Goal: Task Accomplishment & Management: Use online tool/utility

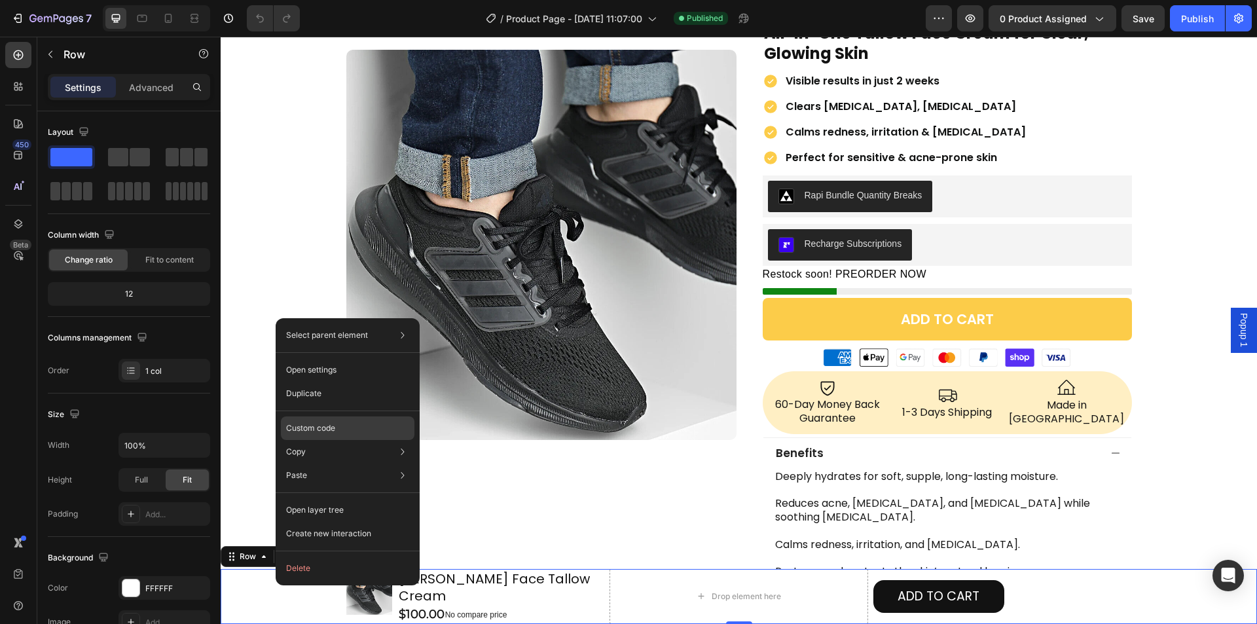
click at [316, 437] on div "Custom code" at bounding box center [348, 428] width 134 height 24
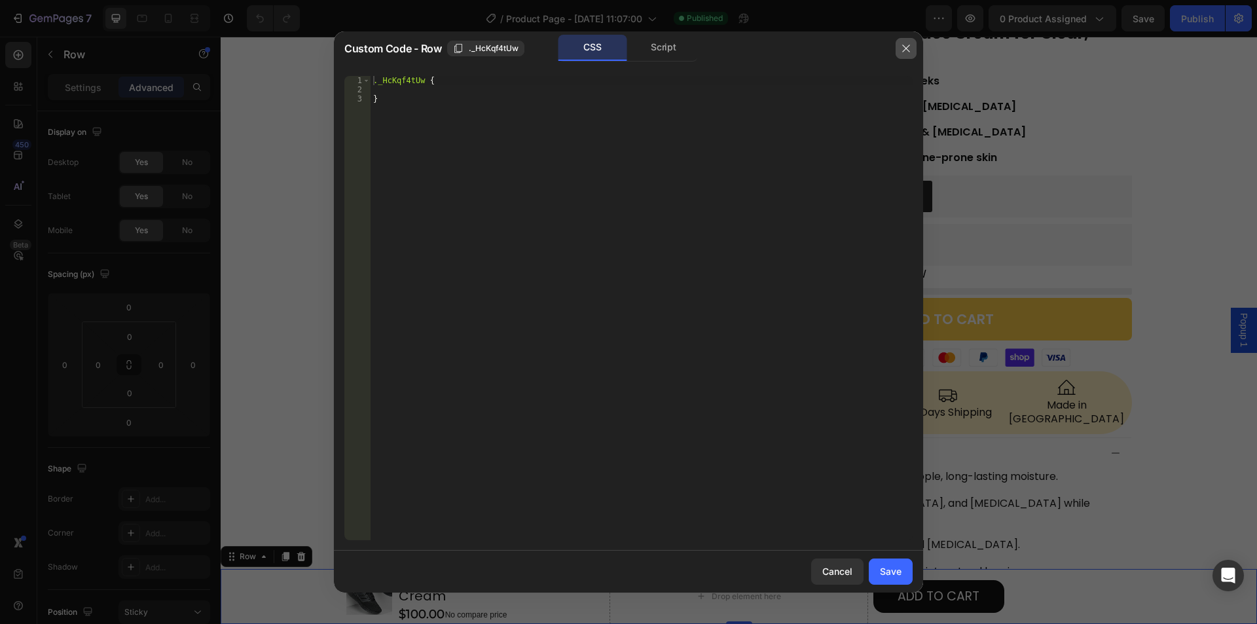
drag, startPoint x: 906, startPoint y: 46, endPoint x: 530, endPoint y: 46, distance: 376.4
click at [906, 46] on icon "button" at bounding box center [906, 48] width 10 height 10
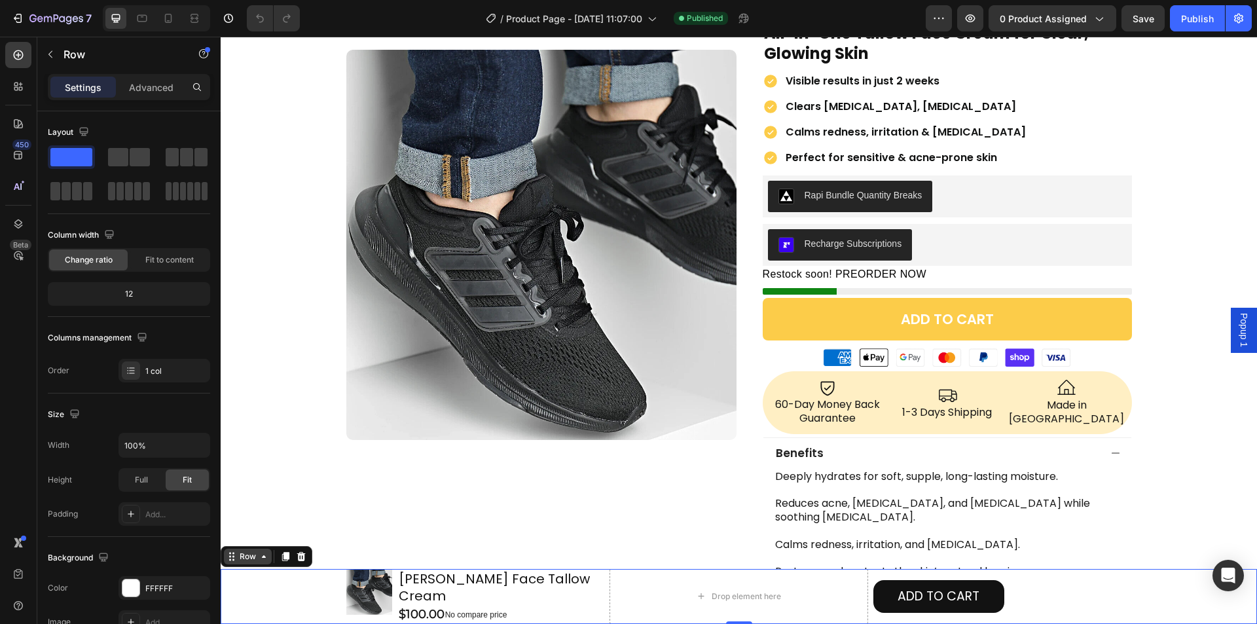
click at [241, 562] on div "Row" at bounding box center [248, 557] width 22 height 12
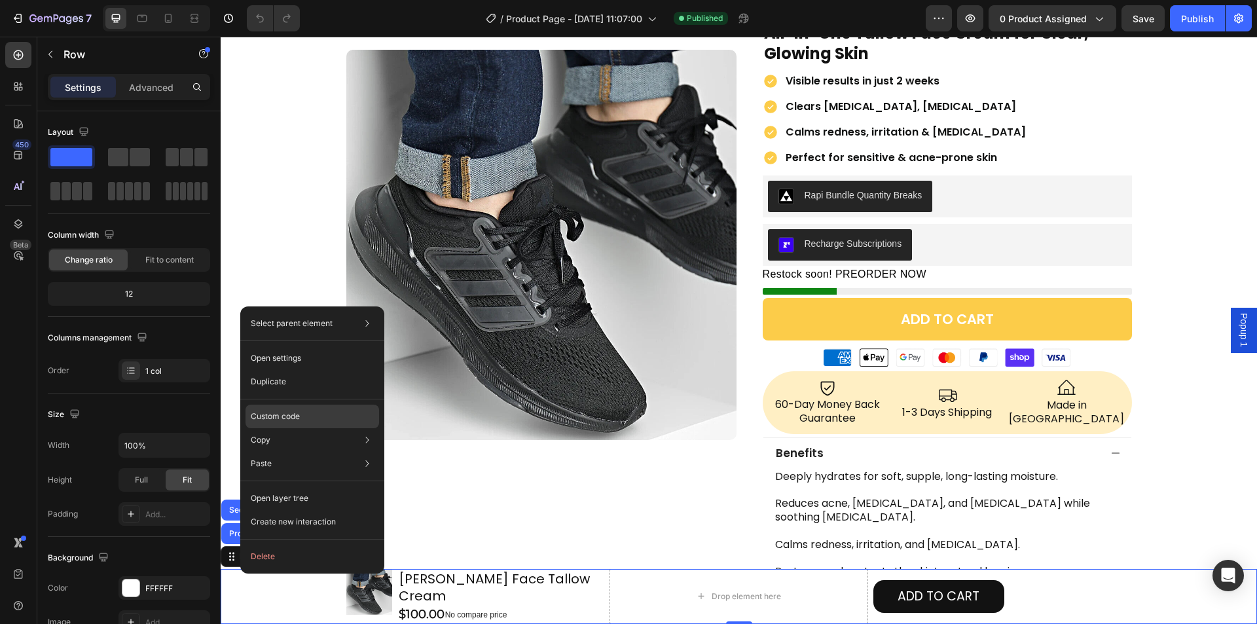
click at [280, 420] on p "Custom code" at bounding box center [275, 416] width 49 height 12
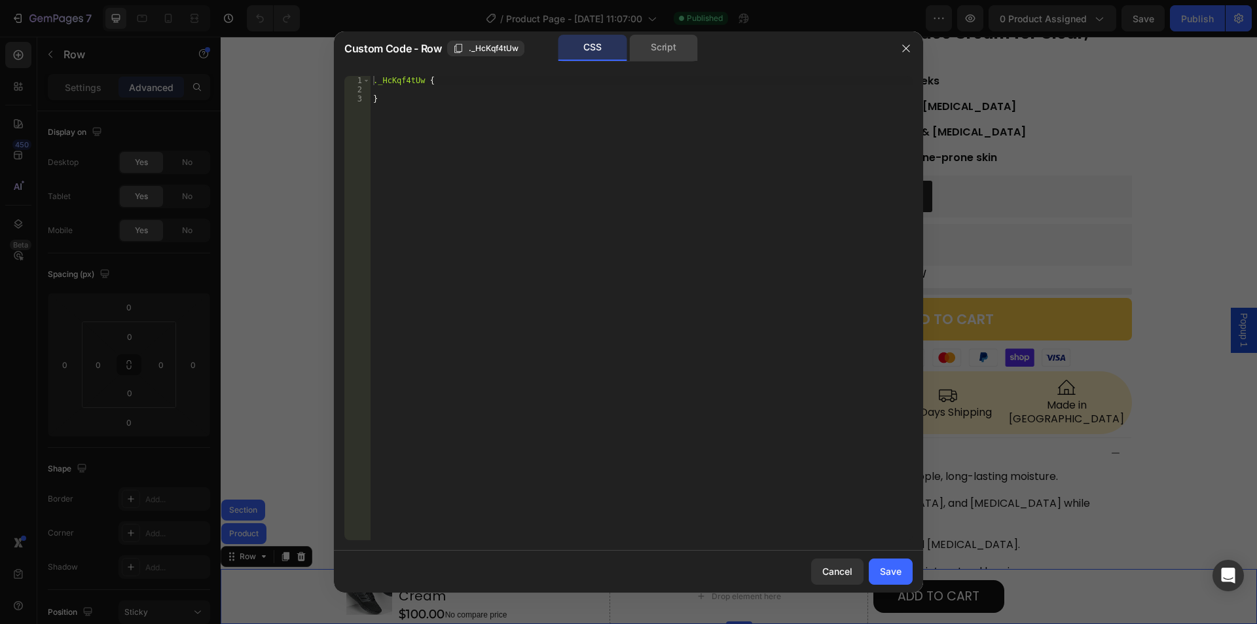
click at [651, 52] on div "Script" at bounding box center [663, 48] width 69 height 26
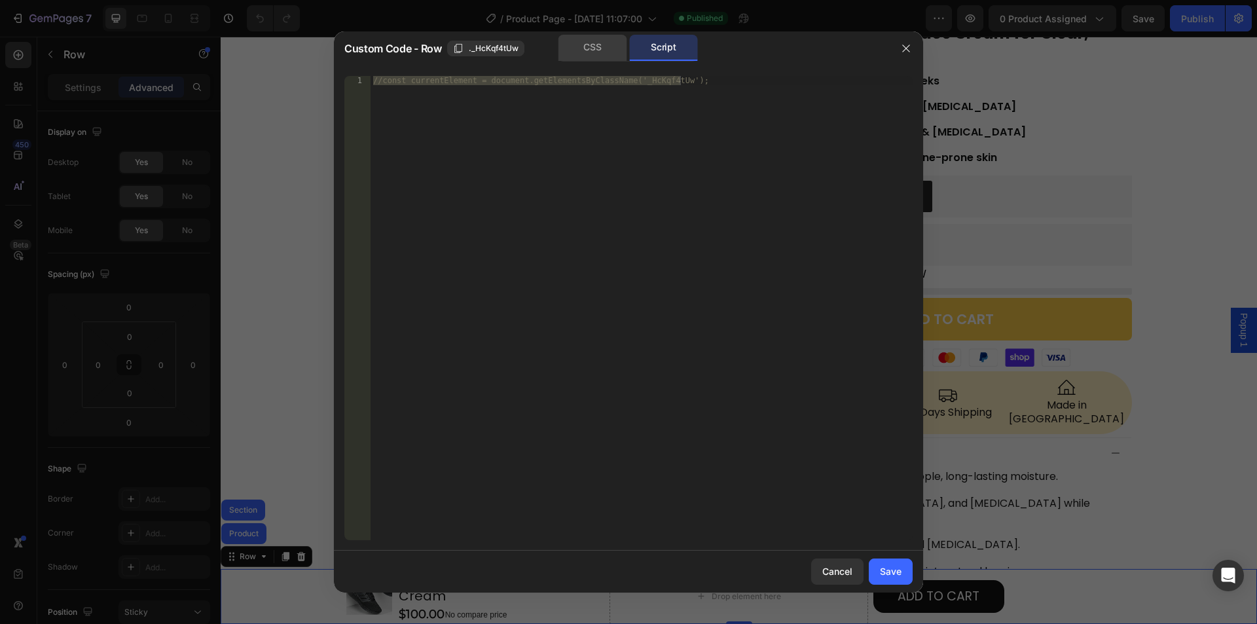
drag, startPoint x: 594, startPoint y: 48, endPoint x: 511, endPoint y: 97, distance: 96.2
click at [594, 48] on div "CSS" at bounding box center [592, 48] width 69 height 26
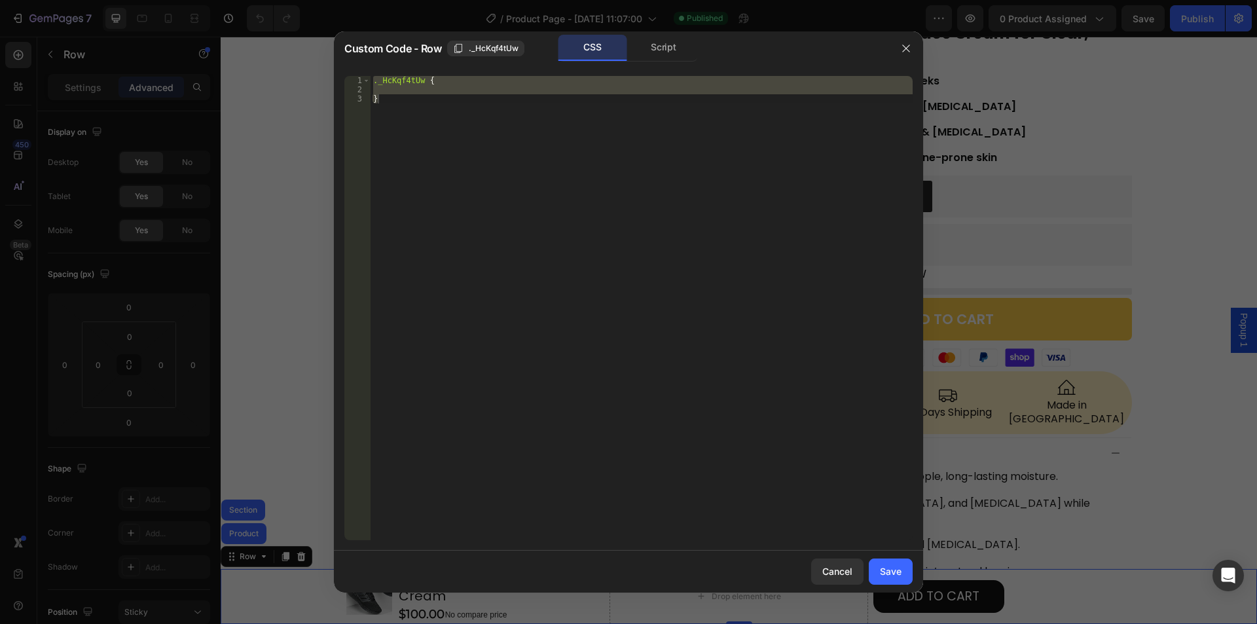
click at [461, 98] on div "._HcKqf4tUw { }" at bounding box center [642, 308] width 542 height 464
type textarea "}"
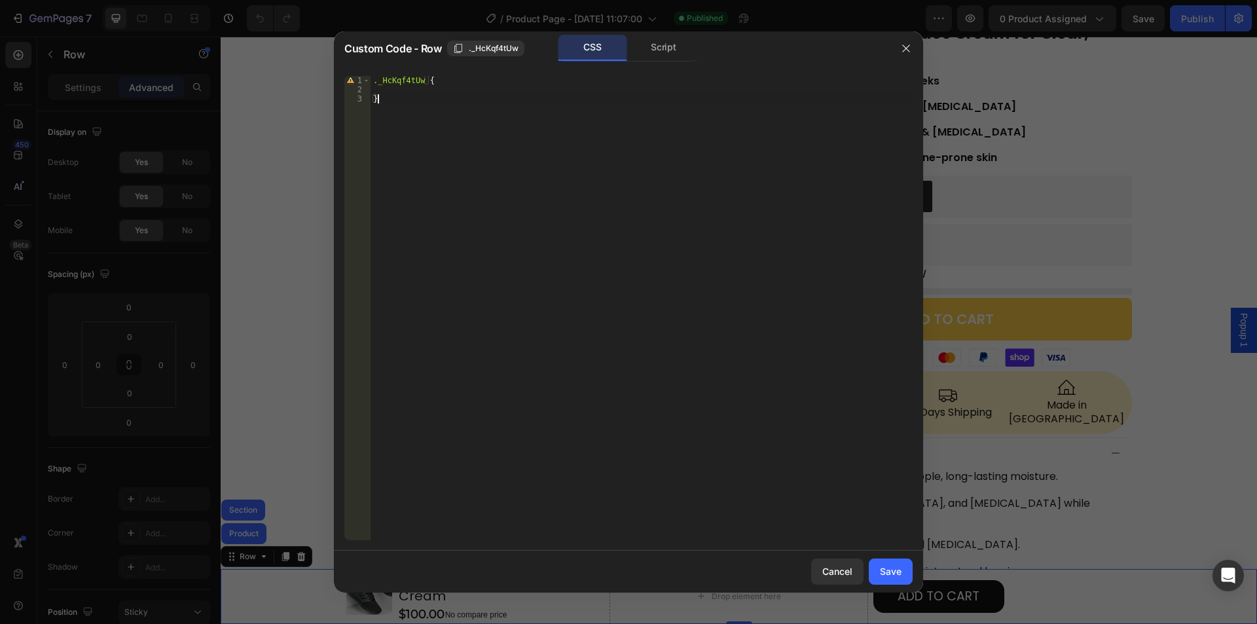
click at [427, 91] on div "._HcKqf4tUw { }" at bounding box center [642, 317] width 542 height 482
paste textarea "bottom: calc(100vh-Xpx)"
type textarea "bottom: calc(100vh-Xpx) !;"
drag, startPoint x: 894, startPoint y: 573, endPoint x: 894, endPoint y: 141, distance: 432.1
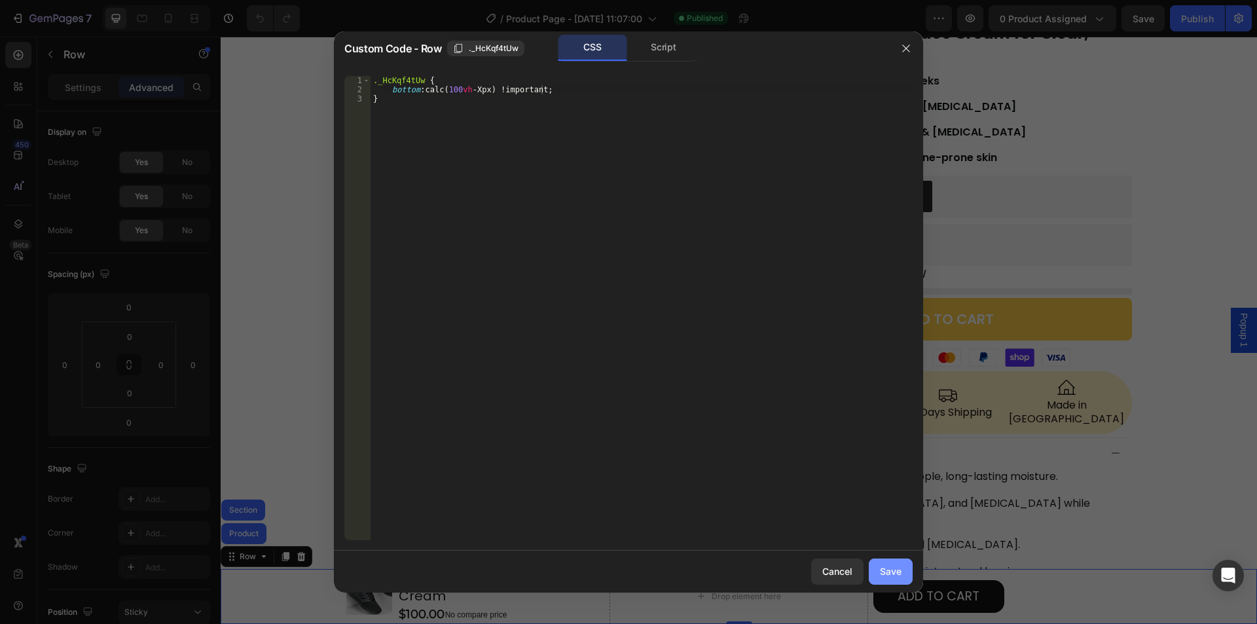
click at [894, 573] on div "Save" at bounding box center [891, 571] width 22 height 14
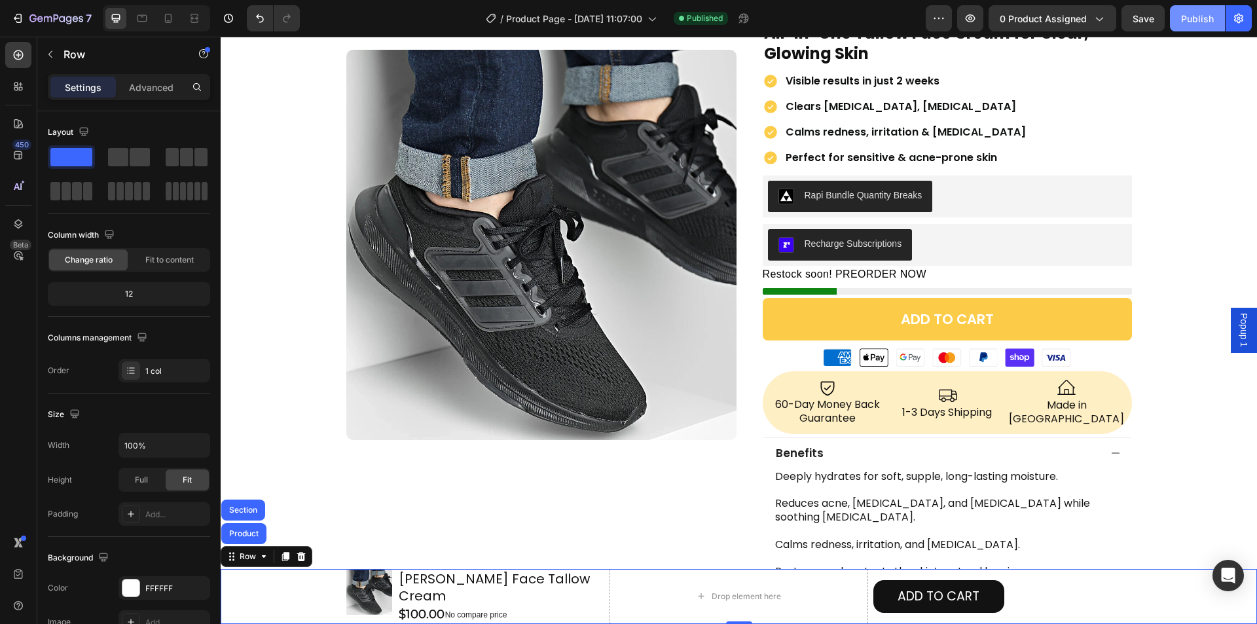
click at [1193, 22] on div "Publish" at bounding box center [1197, 19] width 33 height 14
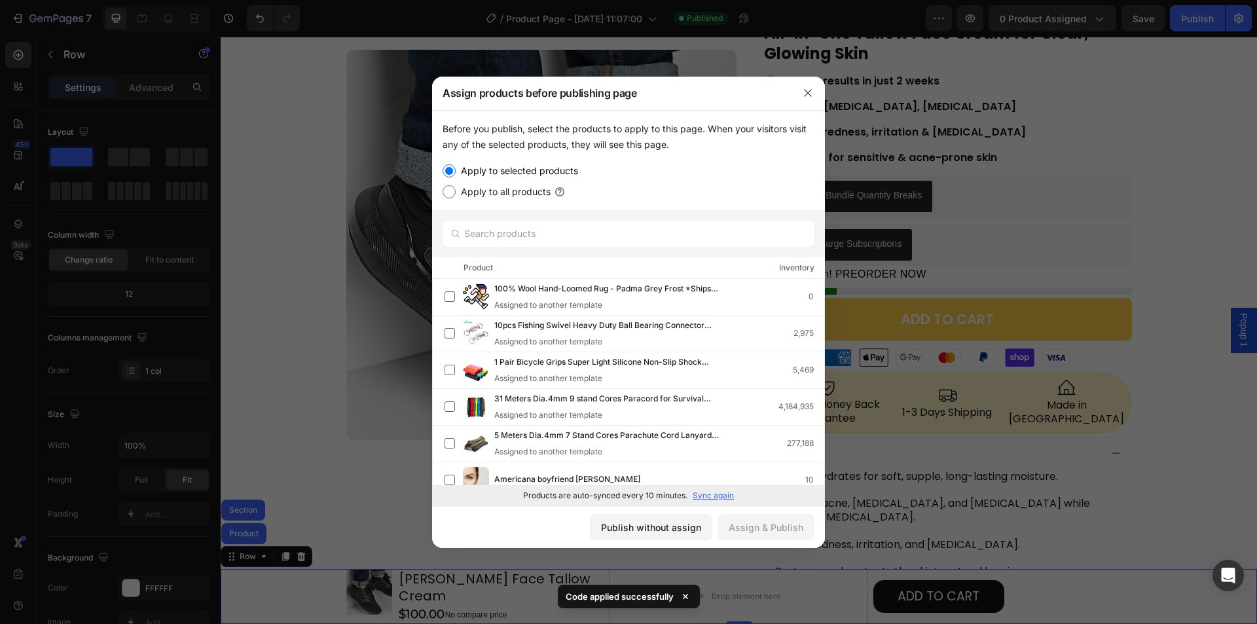
click at [666, 513] on div "Publish without assign Assign & Publish" at bounding box center [628, 527] width 393 height 42
drag, startPoint x: 596, startPoint y: 526, endPoint x: 314, endPoint y: 470, distance: 287.7
click at [596, 526] on button "Publish without assign" at bounding box center [651, 527] width 122 height 26
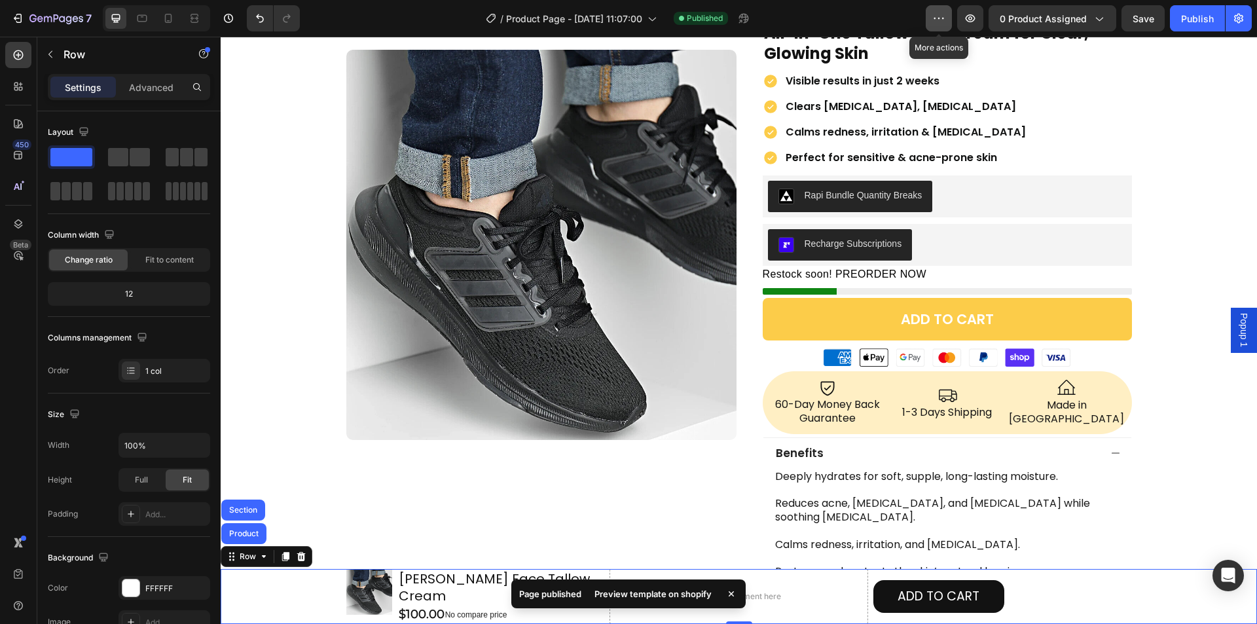
click at [943, 21] on icon "button" at bounding box center [938, 18] width 13 height 13
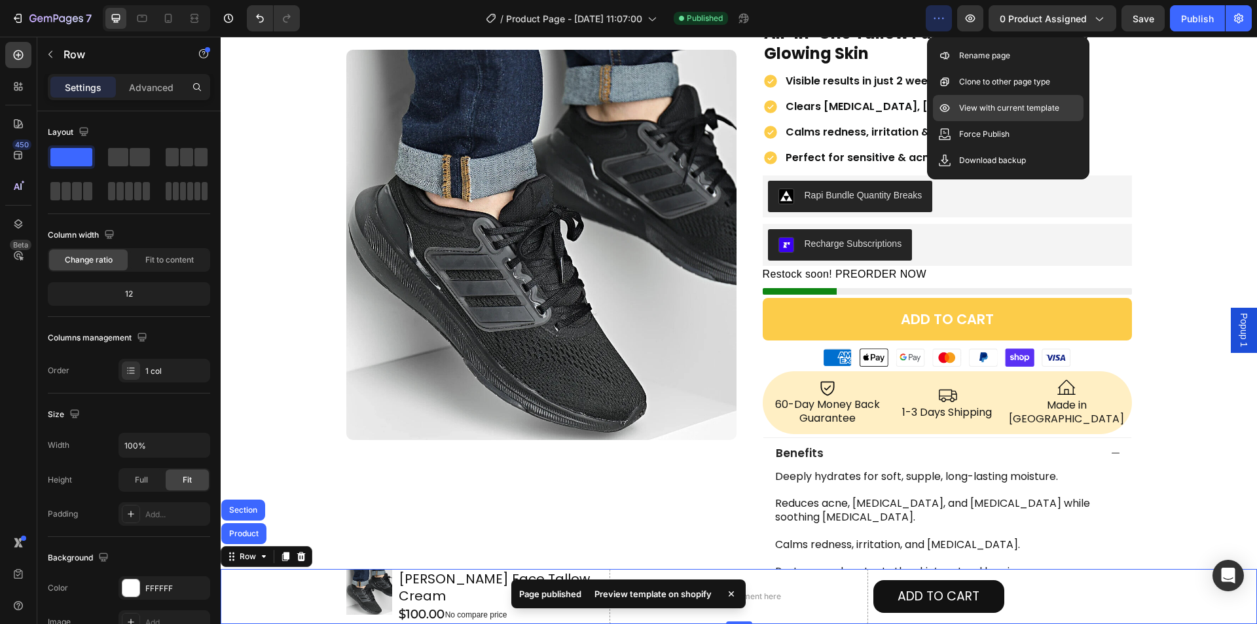
click at [996, 107] on p "View with current template" at bounding box center [1009, 107] width 100 height 13
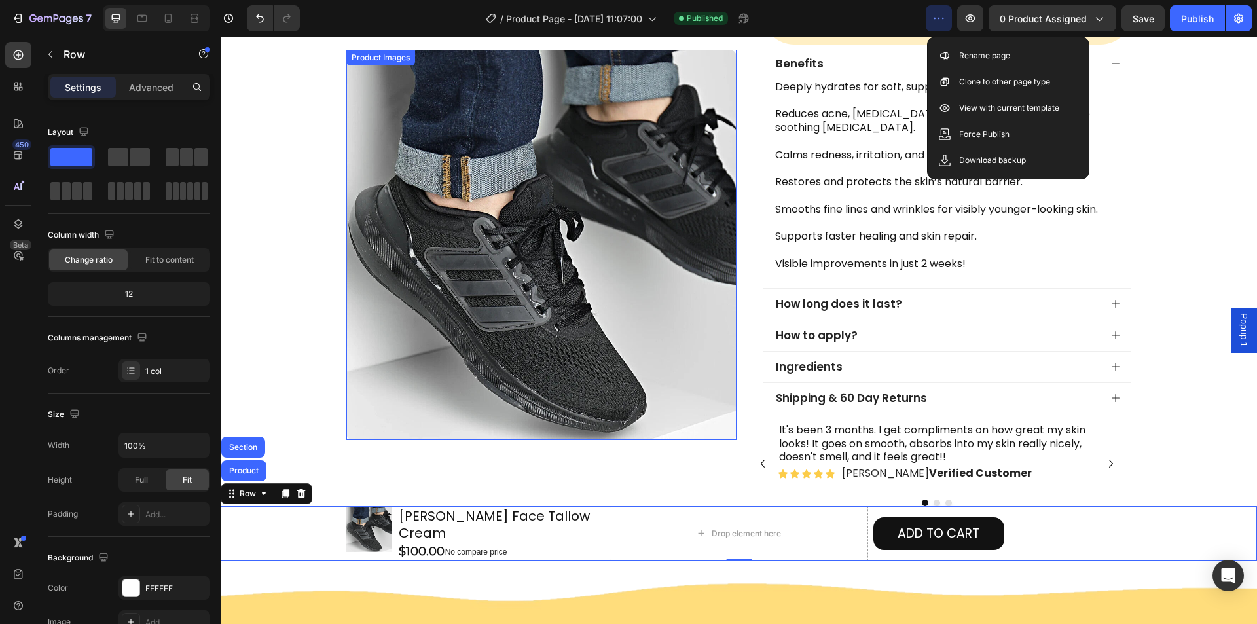
scroll to position [524, 0]
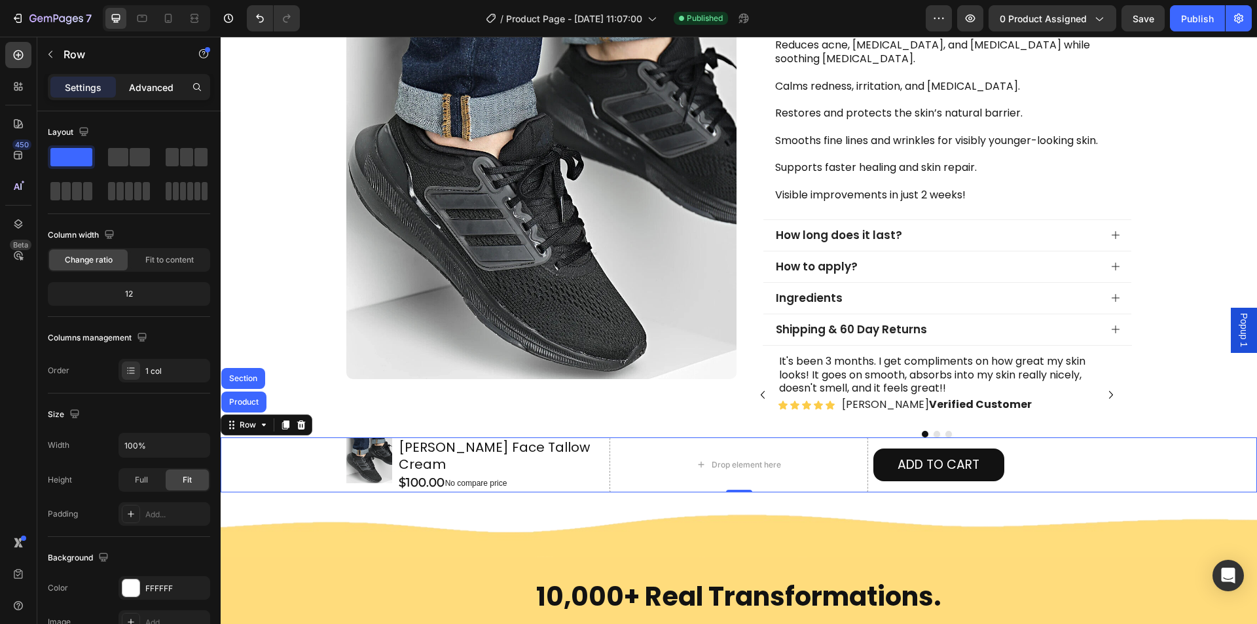
click at [132, 95] on div "Advanced" at bounding box center [150, 87] width 65 height 21
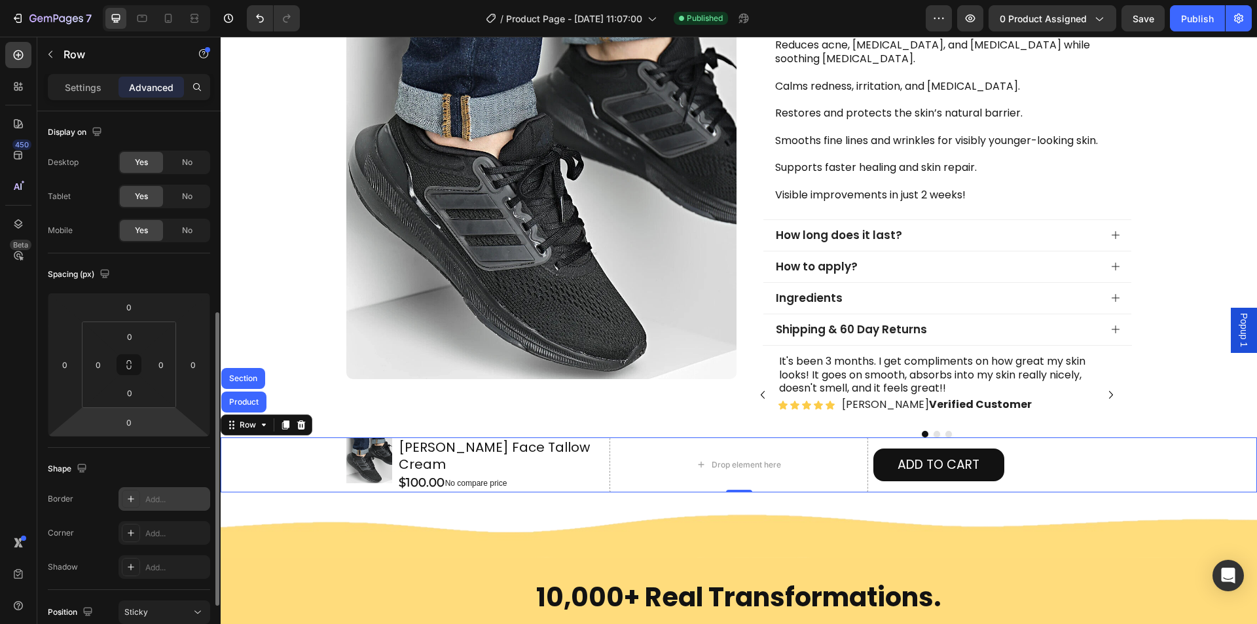
scroll to position [262, 0]
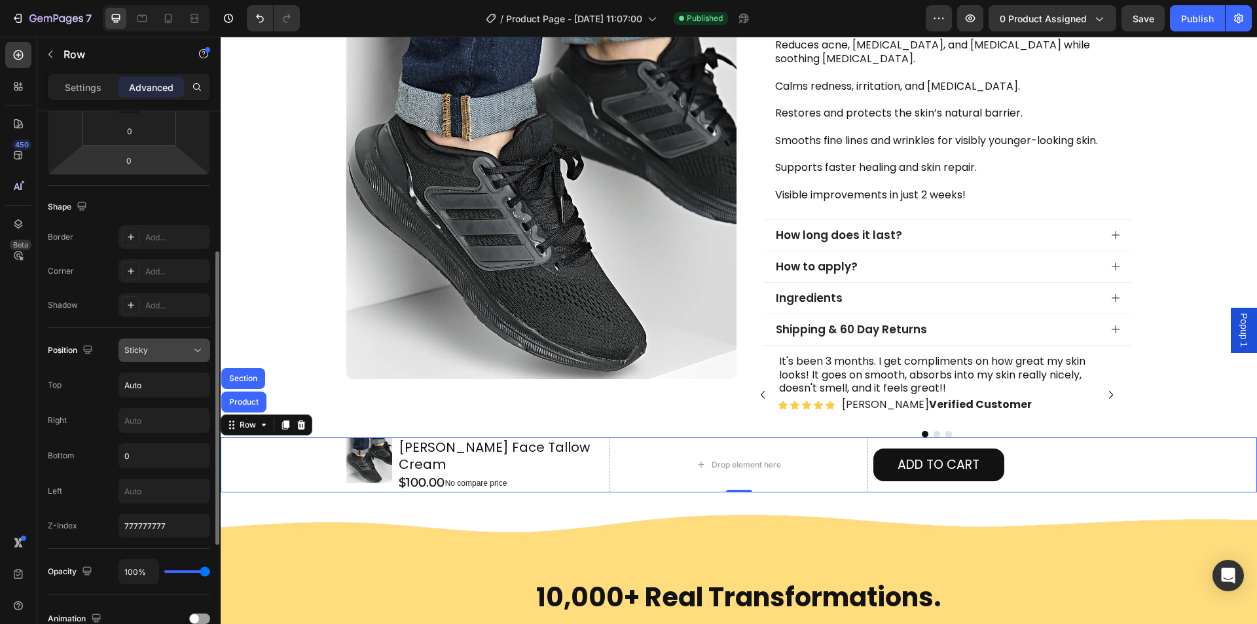
click at [154, 352] on div "Sticky" at bounding box center [157, 350] width 67 height 12
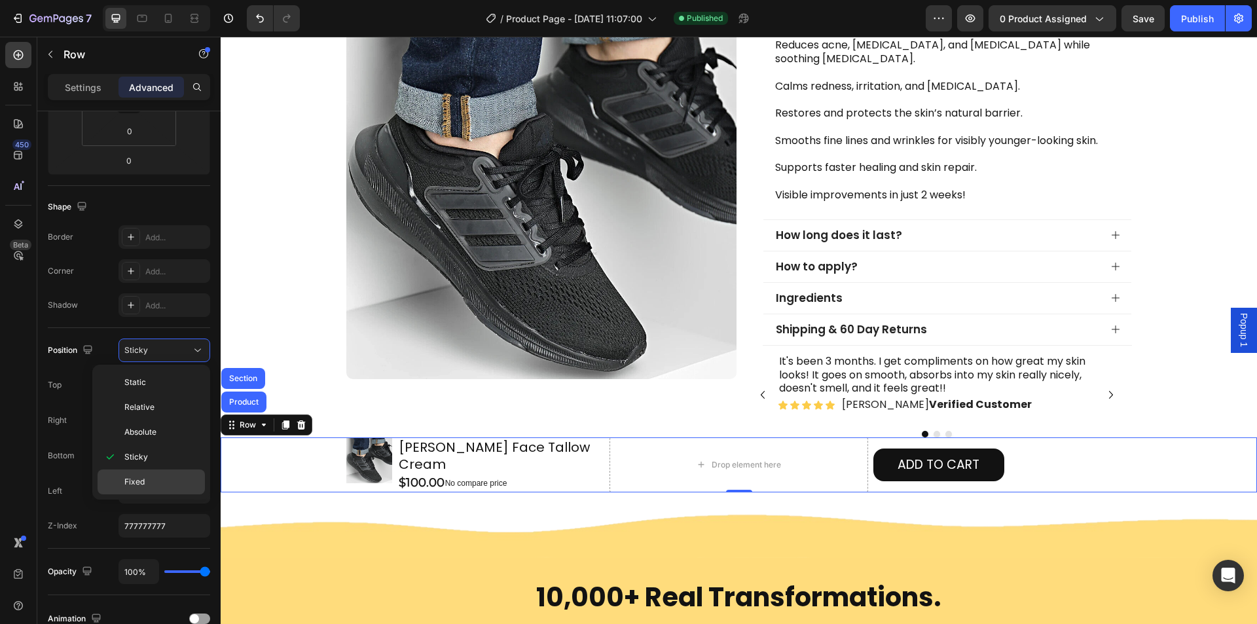
click at [138, 474] on div "Fixed" at bounding box center [151, 481] width 107 height 25
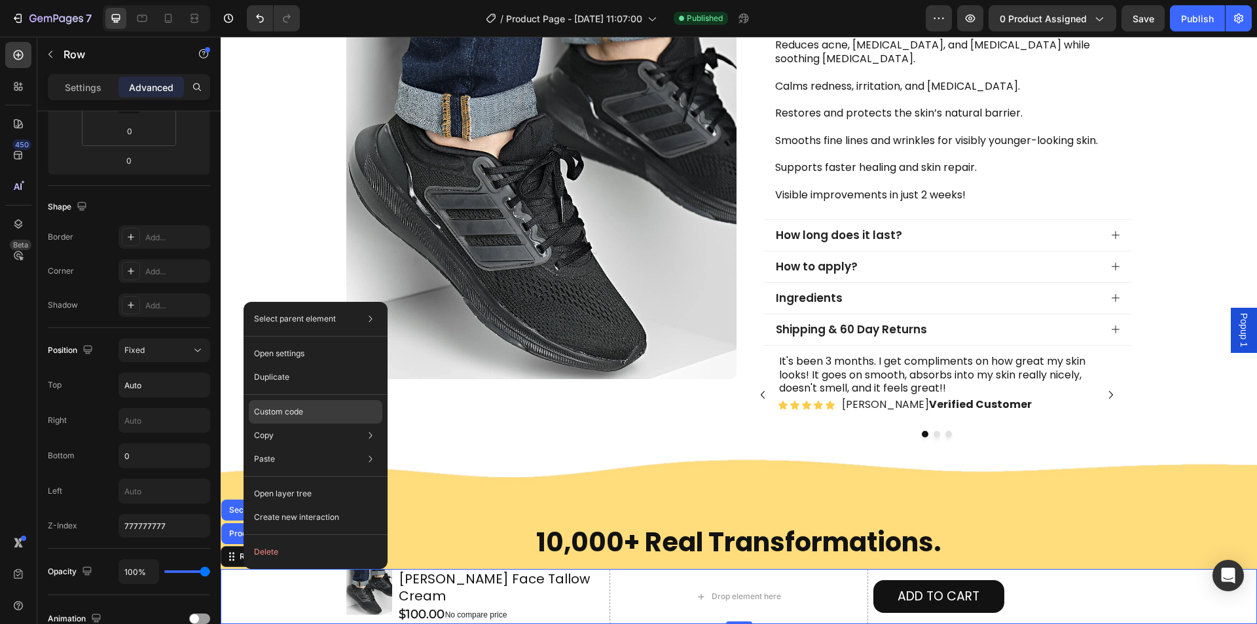
click at [286, 405] on div "Custom code" at bounding box center [316, 412] width 134 height 24
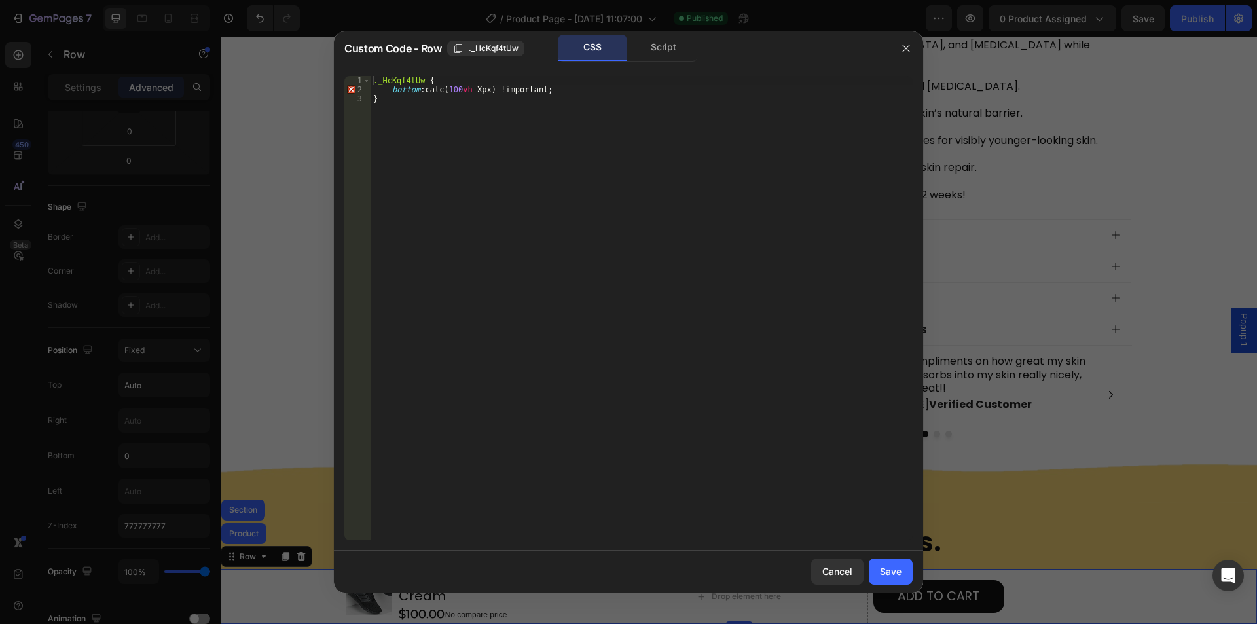
click at [469, 88] on div "._HcKqf4tUw { bottom : calc( 100 vh -Xpx) !important ; }" at bounding box center [642, 317] width 542 height 482
type textarea "bottom: calc(100vh - 73px) !important;"
drag, startPoint x: 895, startPoint y: 572, endPoint x: 860, endPoint y: 223, distance: 350.7
click at [895, 572] on div "Save" at bounding box center [891, 571] width 22 height 14
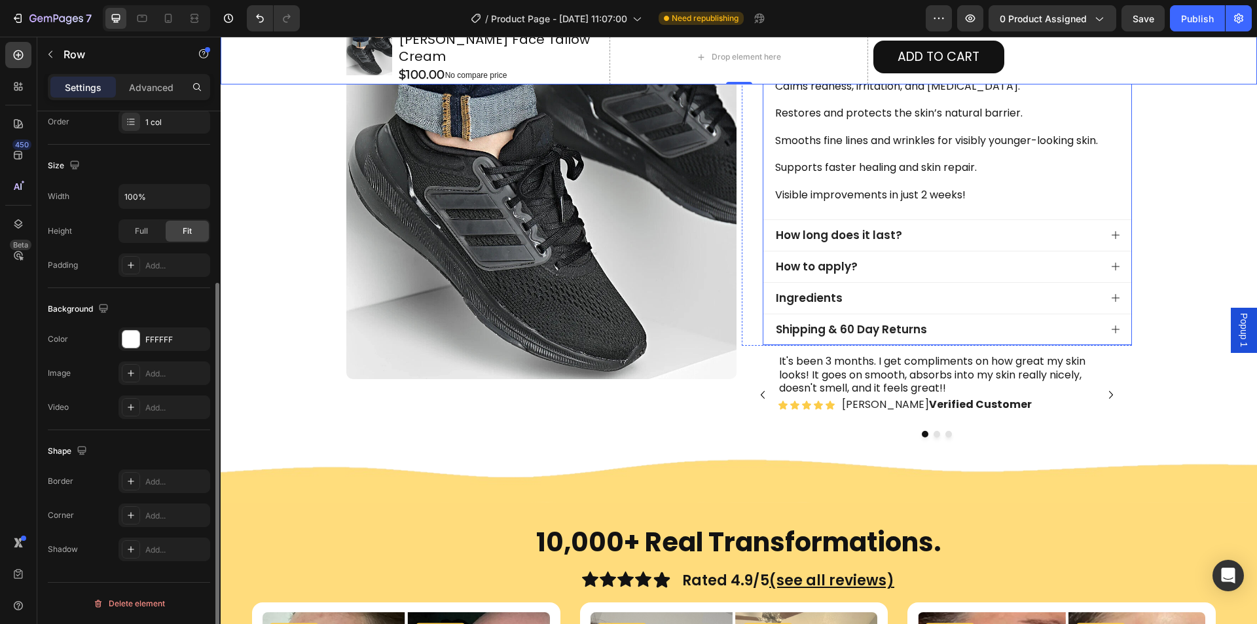
scroll to position [249, 0]
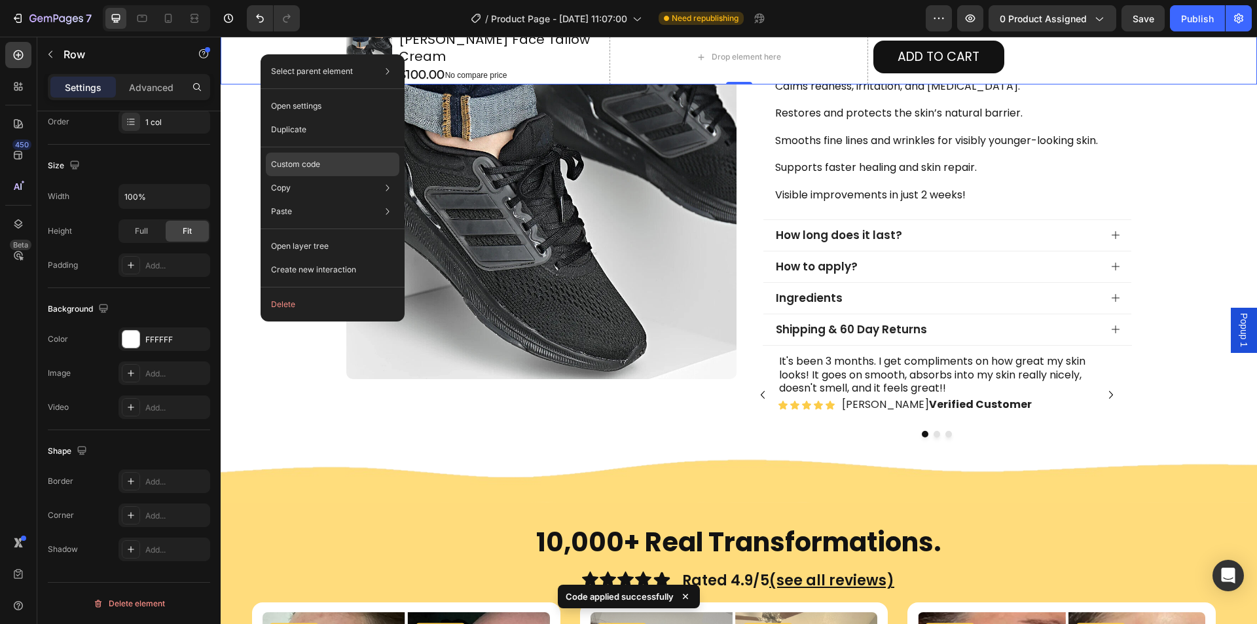
click at [304, 165] on p "Custom code" at bounding box center [295, 164] width 49 height 12
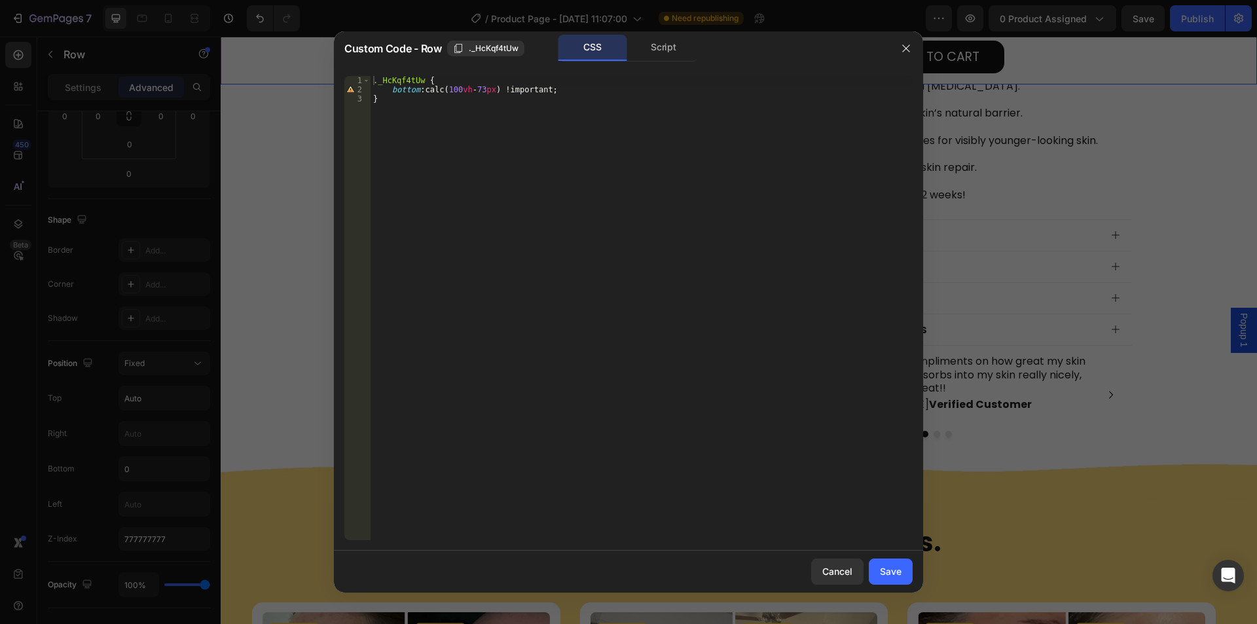
click at [460, 89] on div "._HcKqf4tUw { bottom : calc( 100 vh - 73 px ) !important ; }" at bounding box center [642, 317] width 542 height 482
type textarea "bottom: calc(100vh - 73px) !important;"
click at [903, 42] on button "button" at bounding box center [906, 48] width 21 height 21
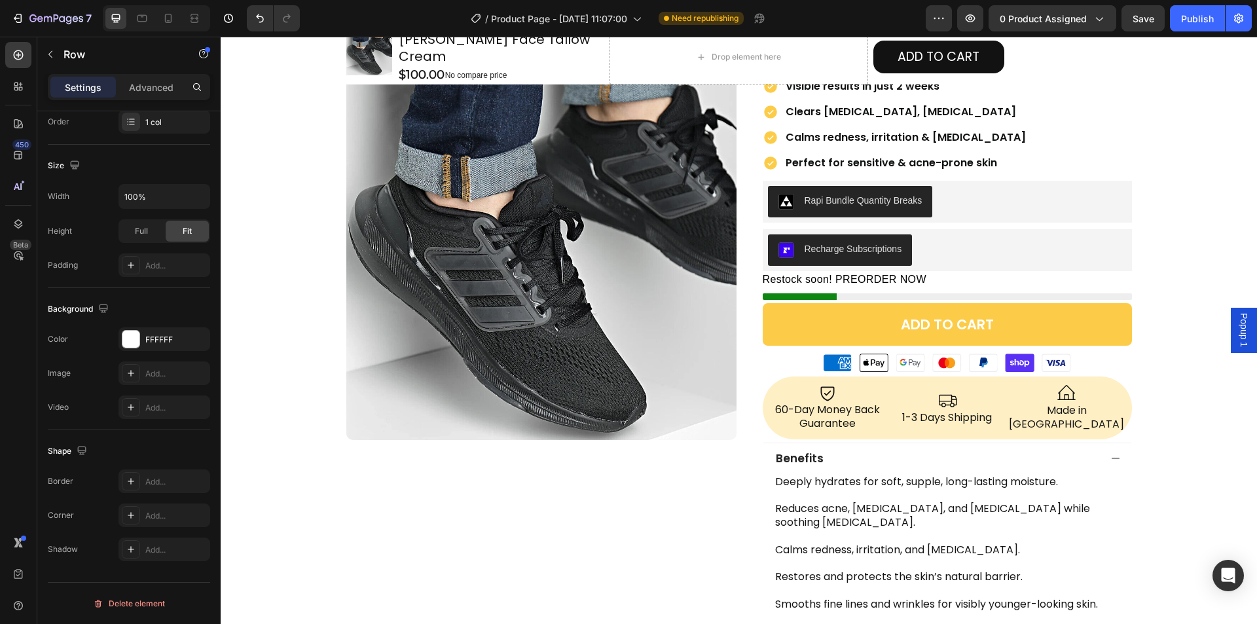
scroll to position [0, 0]
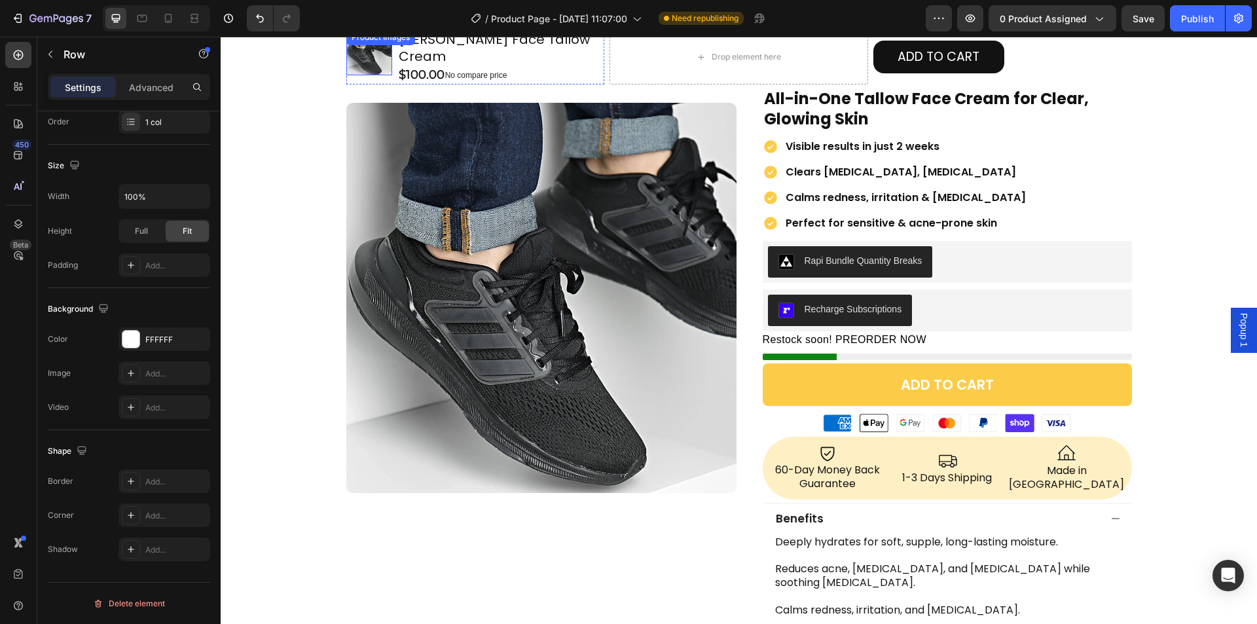
click at [384, 43] on div "Product Images" at bounding box center [381, 37] width 64 height 12
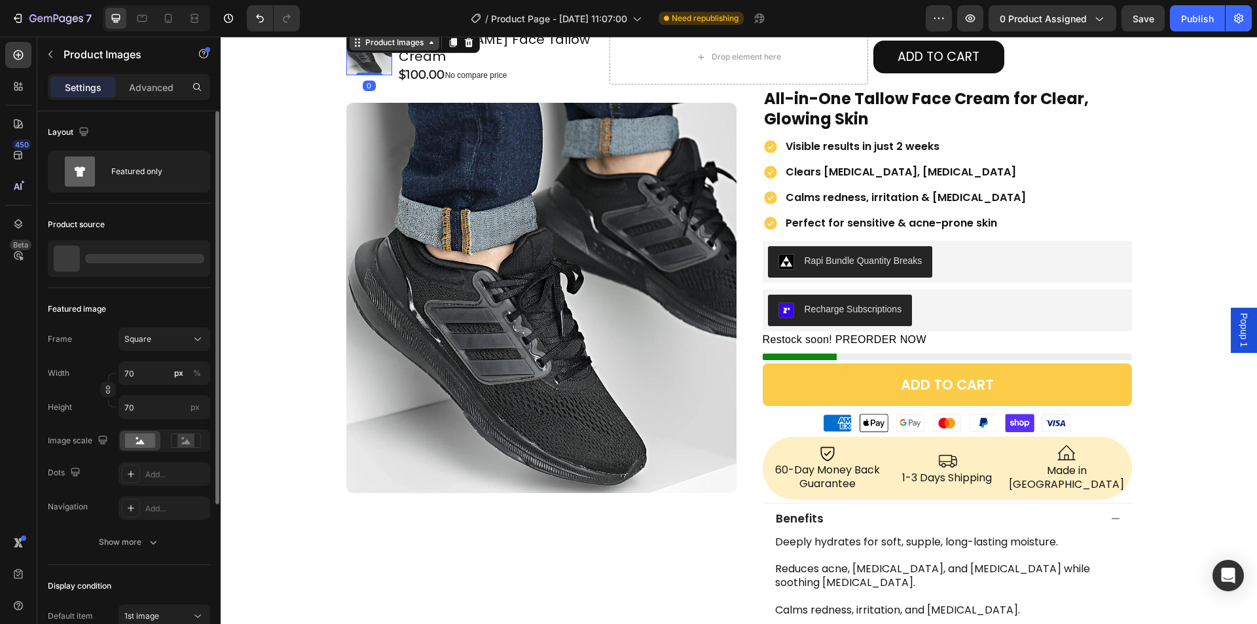
click at [384, 47] on div "Product Images" at bounding box center [395, 43] width 64 height 12
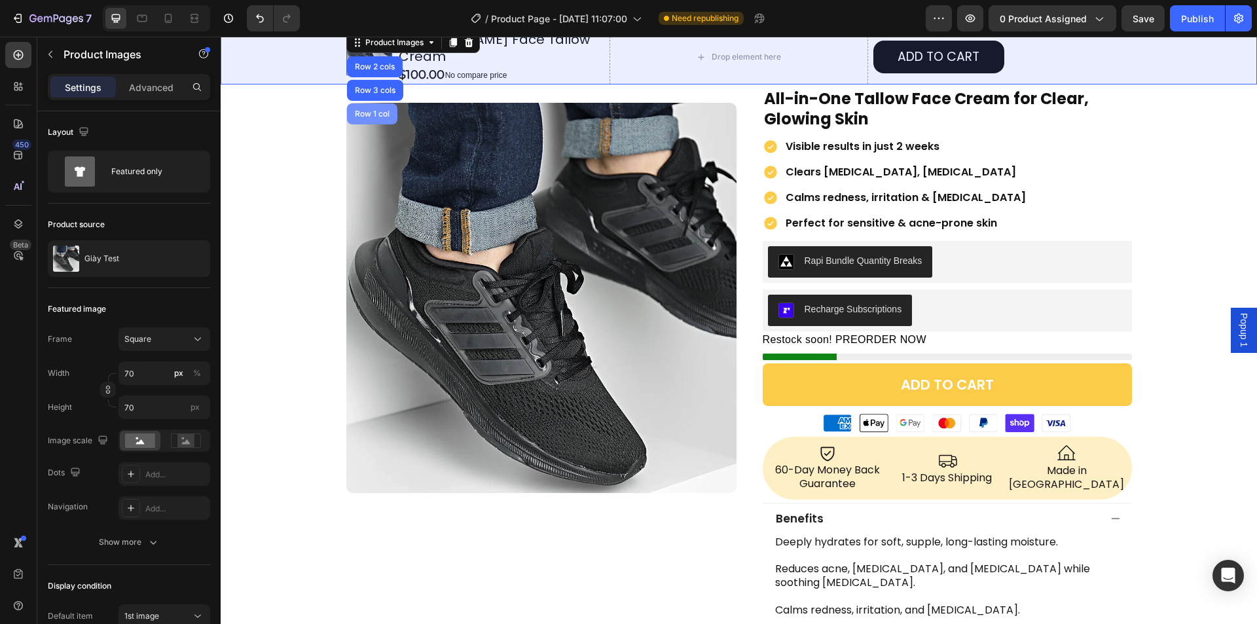
click at [363, 117] on div "Row 1 col" at bounding box center [372, 113] width 50 height 21
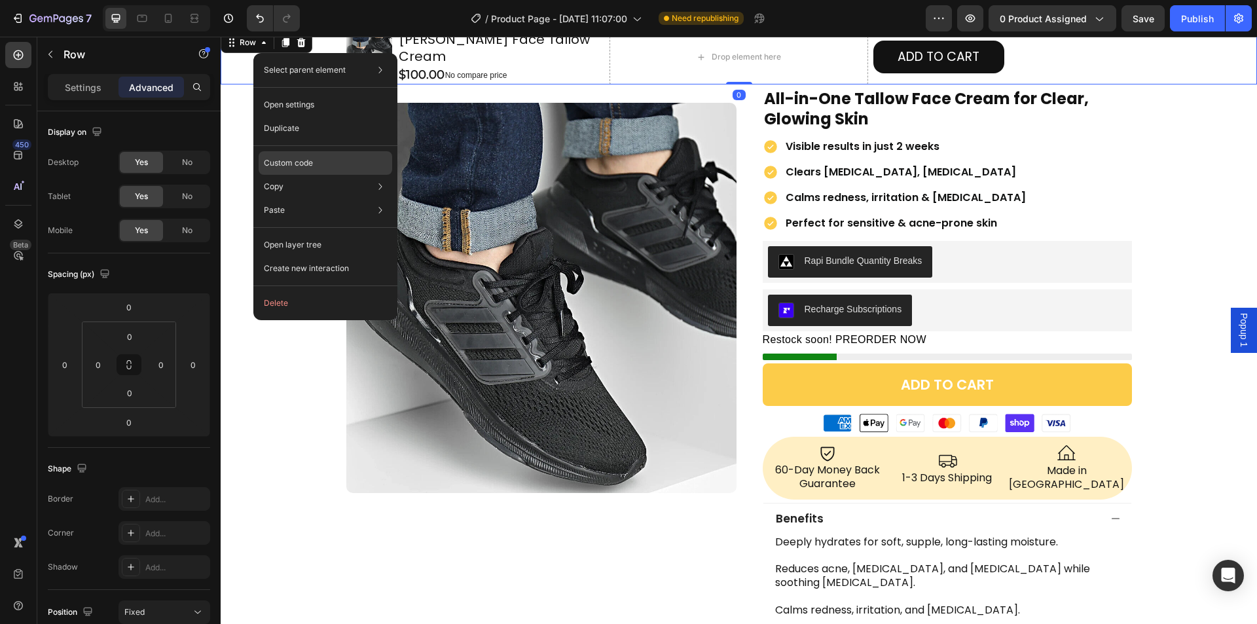
click at [297, 164] on p "Custom code" at bounding box center [288, 163] width 49 height 12
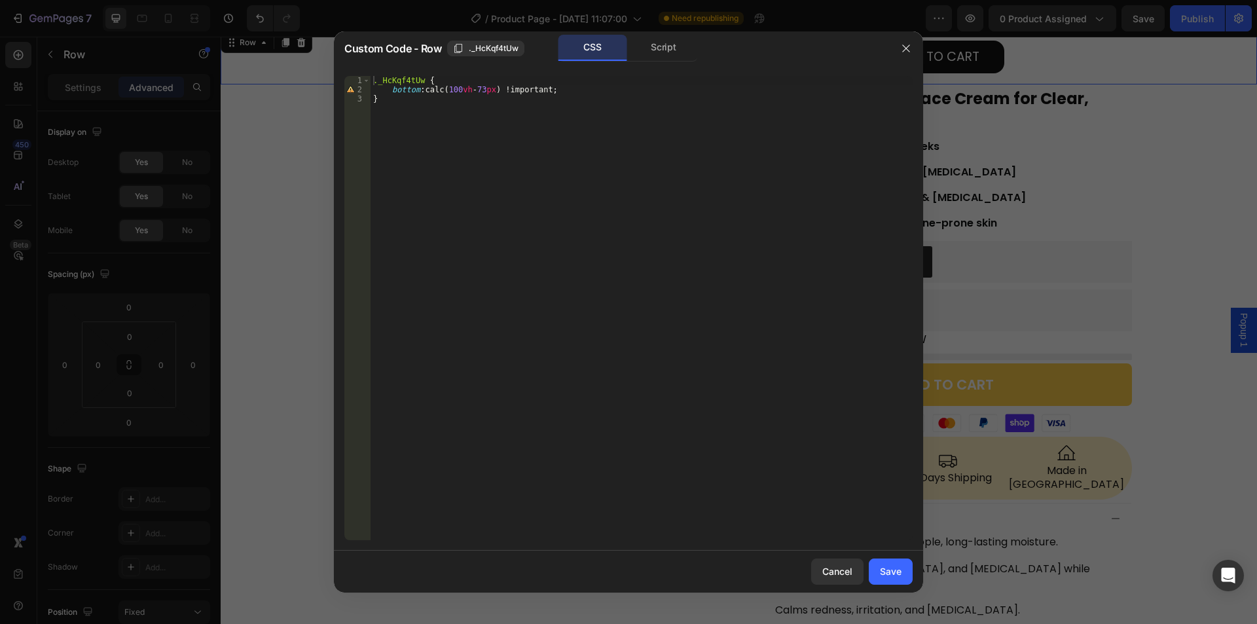
click at [459, 89] on div "._HcKqf4tUw { bottom : calc( 100 vh - 73 px ) !important ; }" at bounding box center [642, 317] width 542 height 482
click at [486, 89] on div "._HcKqf4tUw { bottom : calc( 100 dvh - 73 px ) !important ; }" at bounding box center [642, 317] width 542 height 482
click at [502, 89] on div "._HcKqf4tUw { bottom : calc( 100 dvh - 73 px ) !important ; }" at bounding box center [642, 317] width 542 height 482
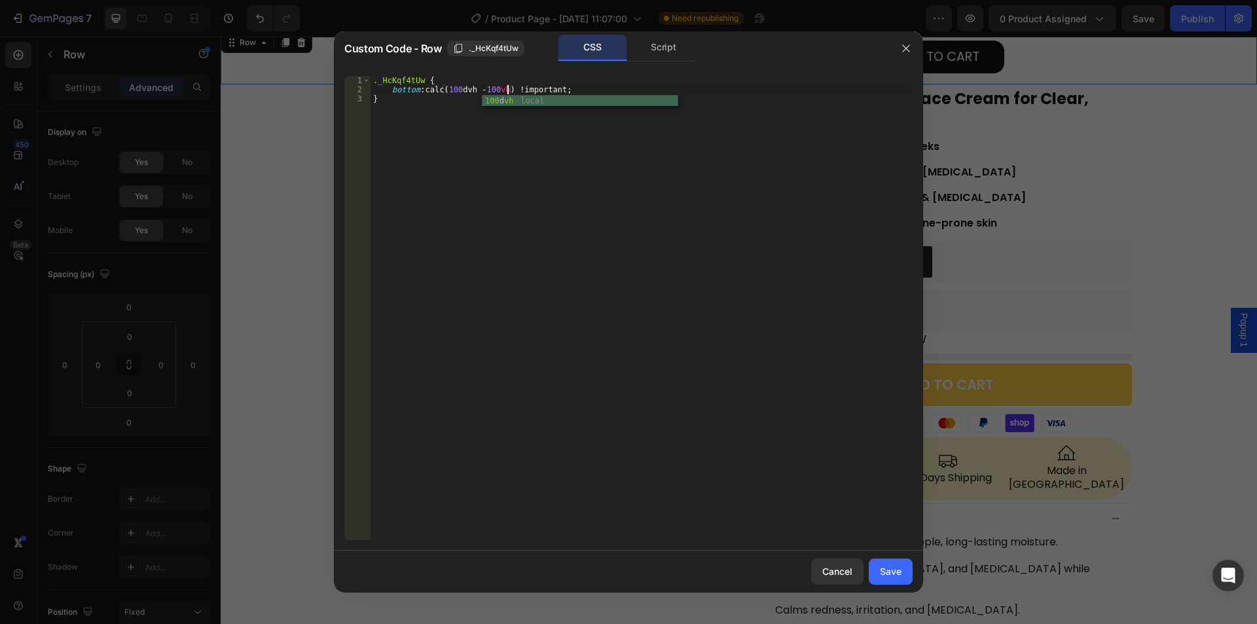
click at [729, 327] on div "._HcKqf4tUw { bottom : calc( 100 dvh - 100 vh ) !important ; }" at bounding box center [642, 317] width 542 height 482
click at [458, 87] on div "._HcKqf4tUw { bottom : calc( 100 dvh - 100 vh ) !important ; }" at bounding box center [642, 317] width 542 height 482
drag, startPoint x: 418, startPoint y: 92, endPoint x: 402, endPoint y: 92, distance: 16.4
click at [402, 92] on div "._HcKqf4tUw { bottom : calc( 100 vh - 73 px ) !important ; }" at bounding box center [642, 317] width 542 height 482
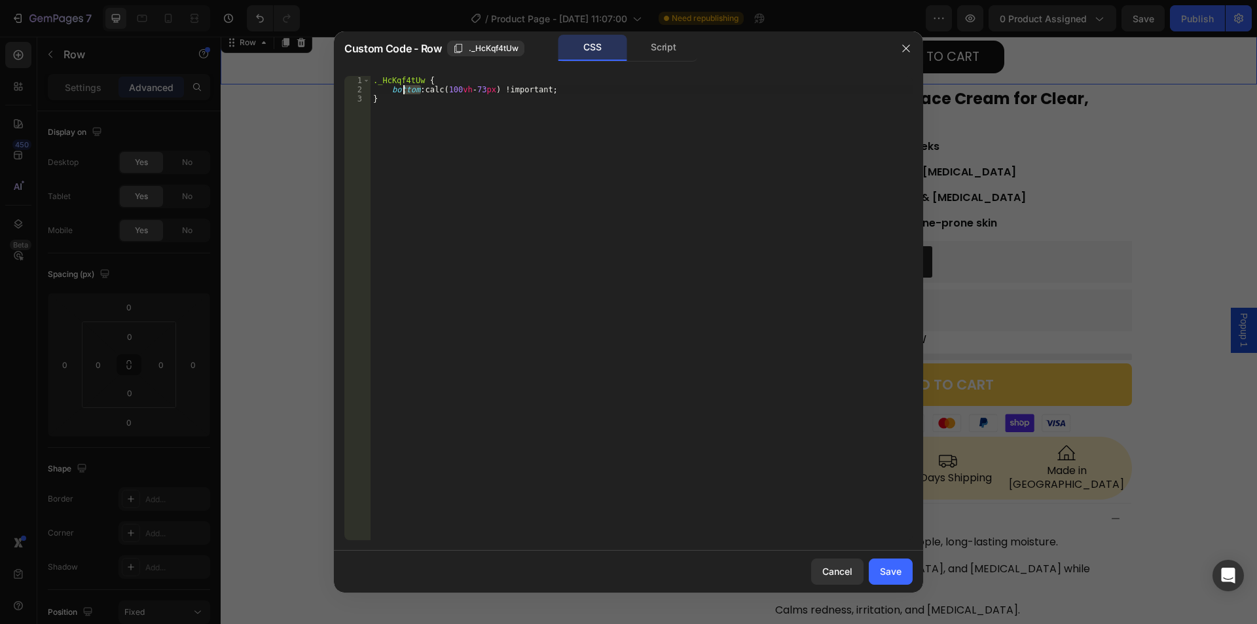
click at [389, 92] on div "._HcKqf4tUw { bottom : calc( 100 vh - 73 px ) !important ; }" at bounding box center [642, 317] width 542 height 482
click at [416, 92] on div "._HcKqf4tUw { bottom : calc( 100 vh - 73 px ) !important ; }" at bounding box center [642, 317] width 542 height 482
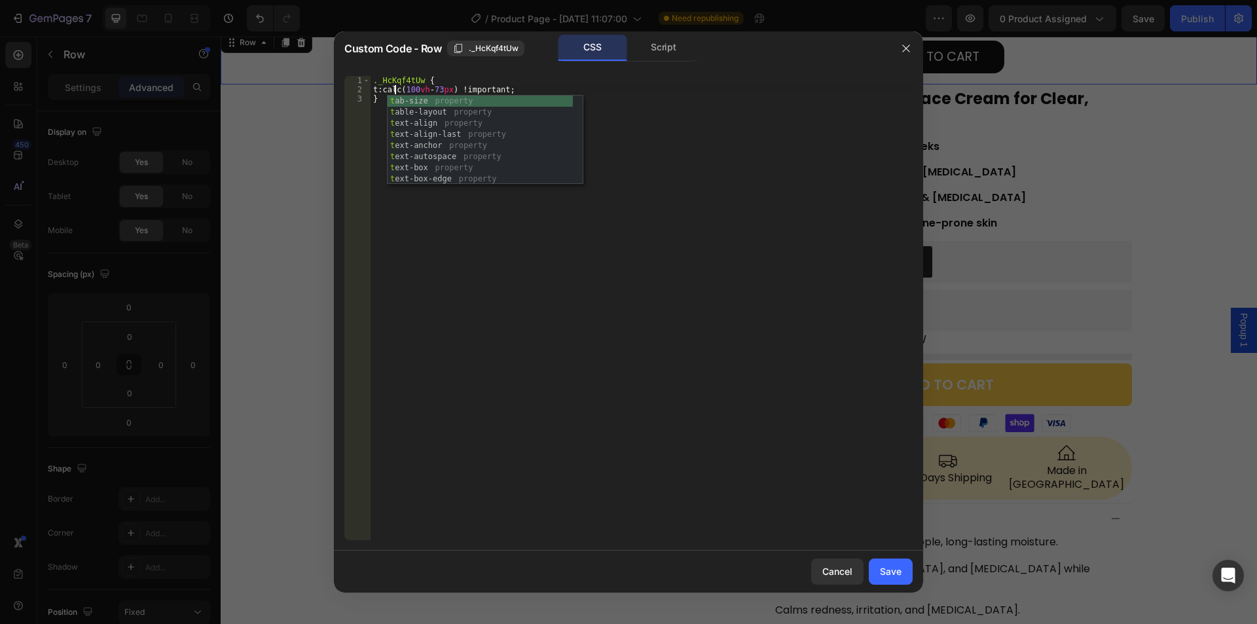
scroll to position [0, 2]
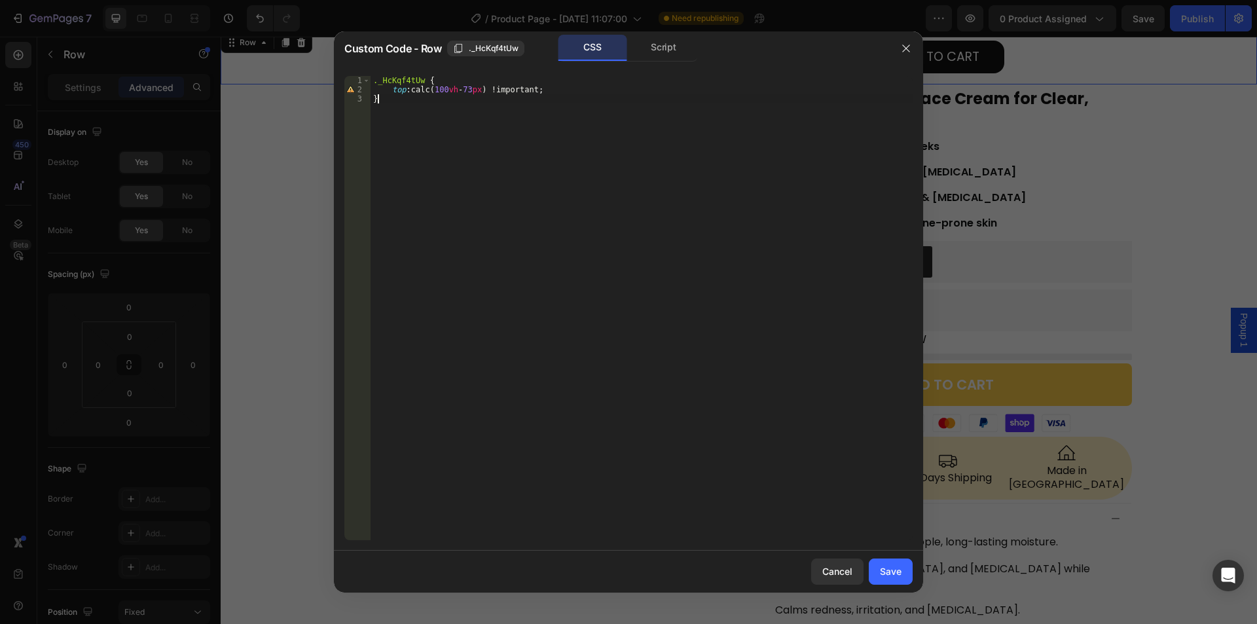
click at [779, 361] on div "._HcKqf4tUw { top : calc( 100 vh - 73 px ) !important ; }" at bounding box center [642, 317] width 542 height 482
type textarea "}"
click at [892, 574] on div "Save" at bounding box center [891, 571] width 22 height 14
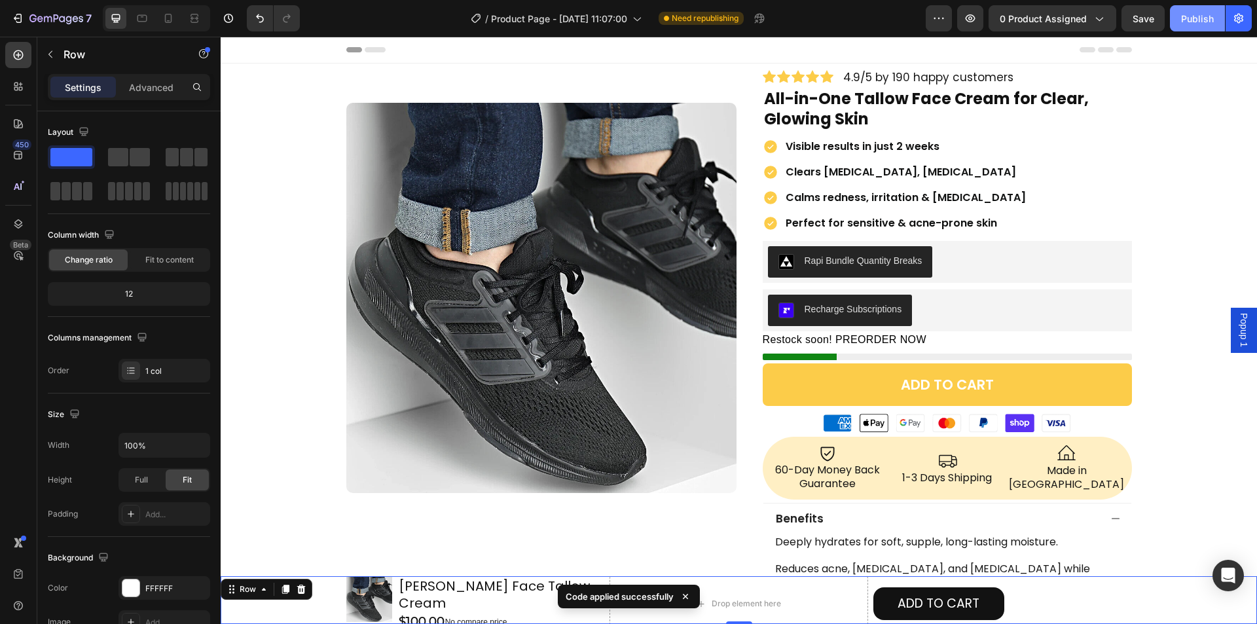
click at [1183, 18] on div "Publish" at bounding box center [1197, 19] width 33 height 14
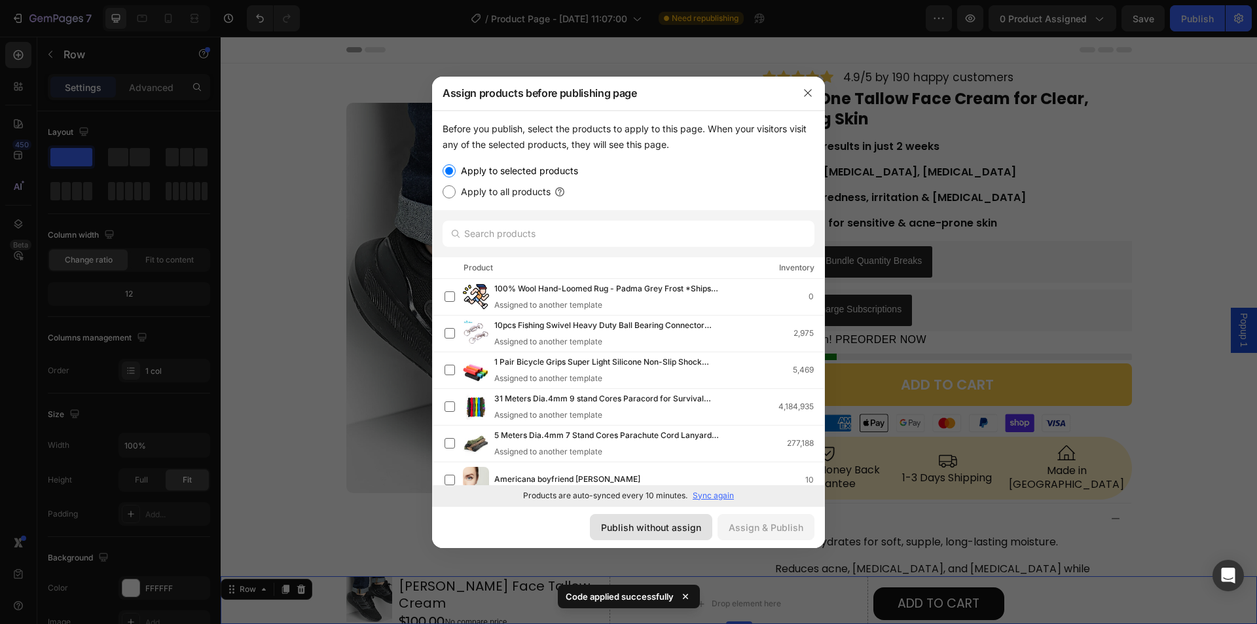
click at [665, 526] on div "Publish without assign" at bounding box center [651, 527] width 100 height 14
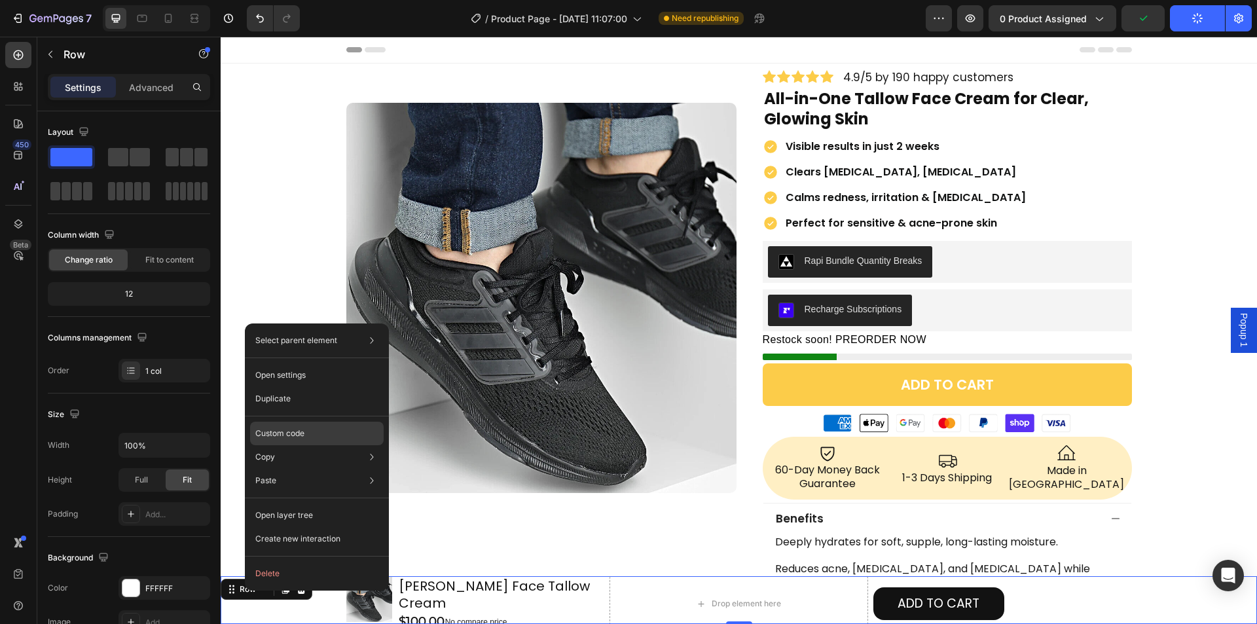
click at [264, 437] on p "Custom code" at bounding box center [279, 433] width 49 height 12
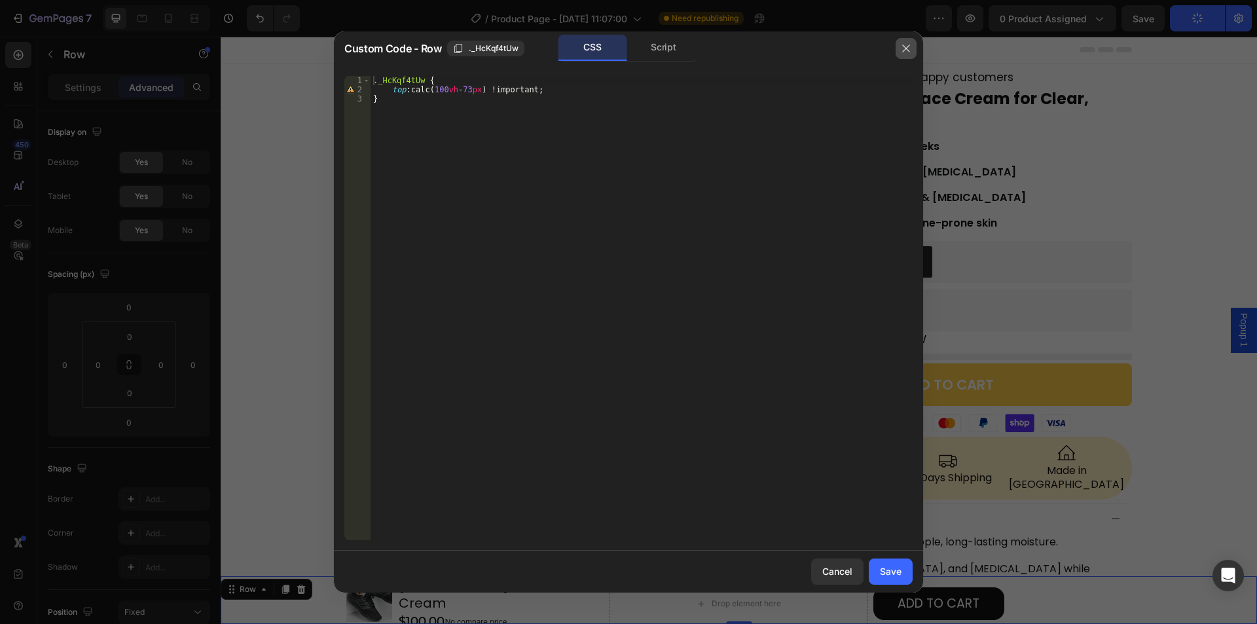
drag, startPoint x: 908, startPoint y: 45, endPoint x: 525, endPoint y: 8, distance: 384.7
click at [908, 45] on icon "button" at bounding box center [906, 48] width 10 height 10
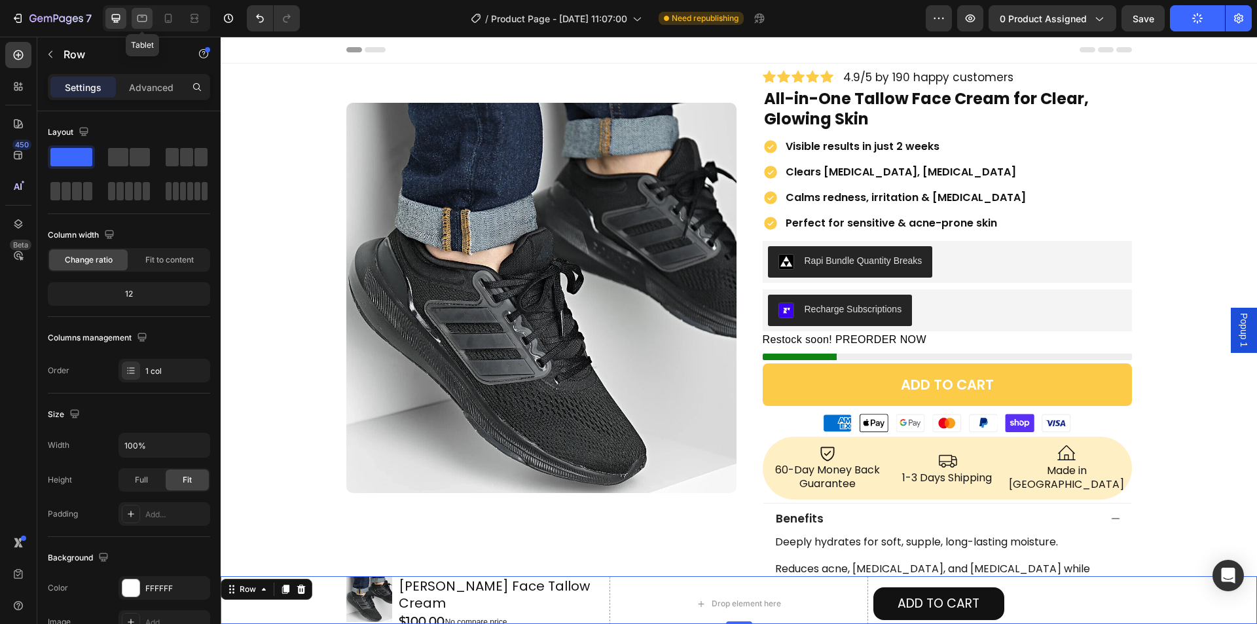
click at [135, 27] on div at bounding box center [142, 18] width 21 height 21
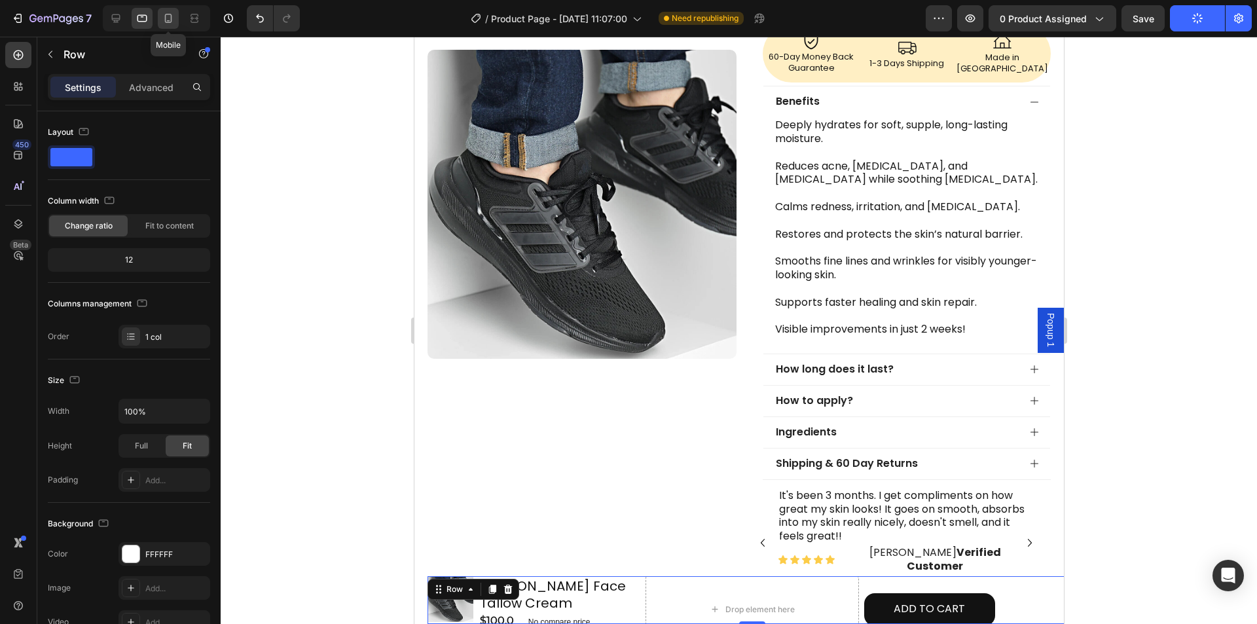
scroll to position [494, 0]
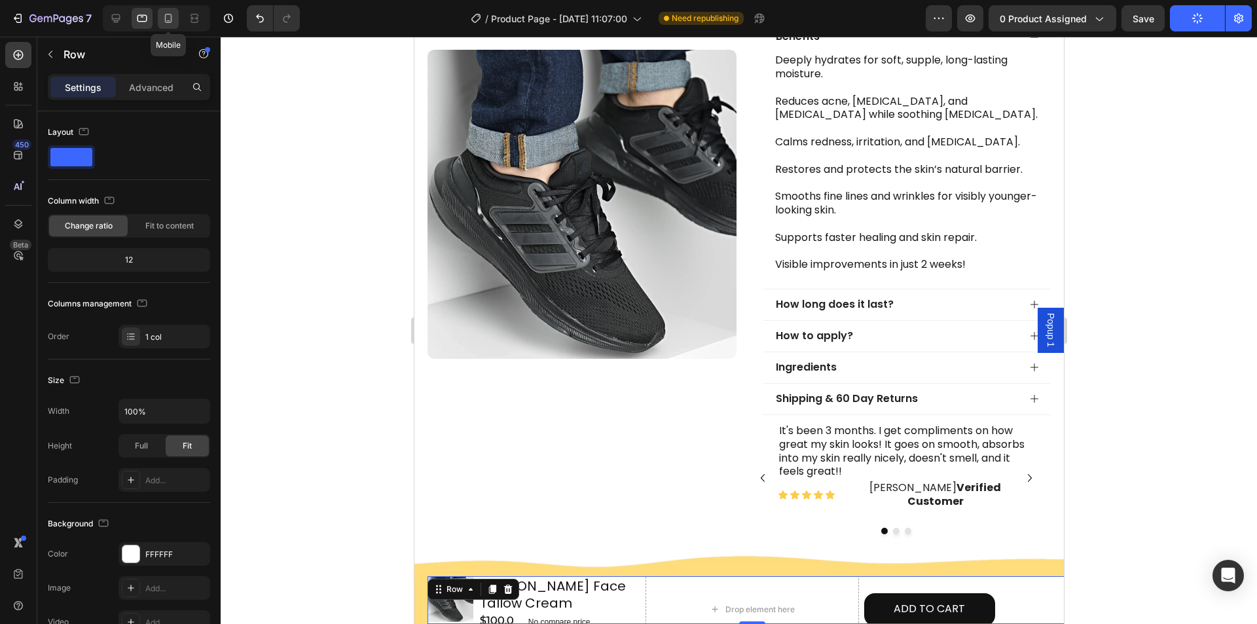
click at [167, 20] on icon at bounding box center [168, 18] width 13 height 13
